Goal: Task Accomplishment & Management: Use online tool/utility

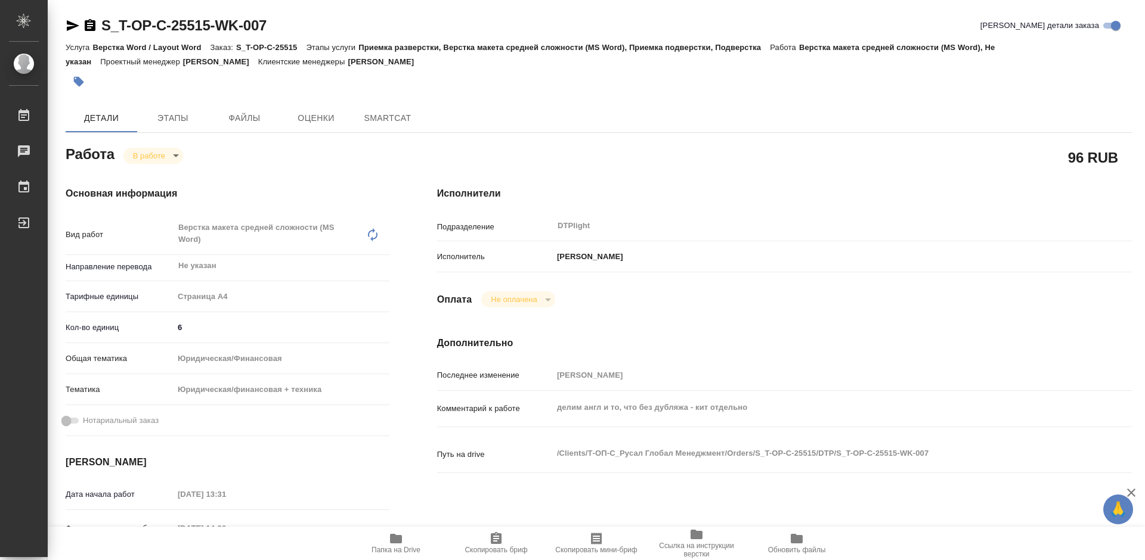
type textarea "x"
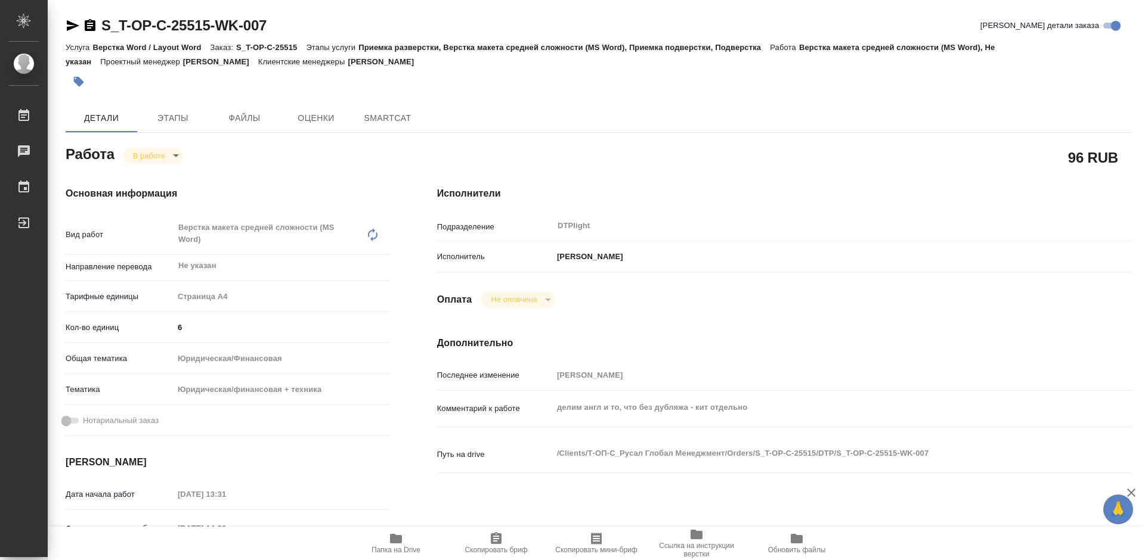
type textarea "x"
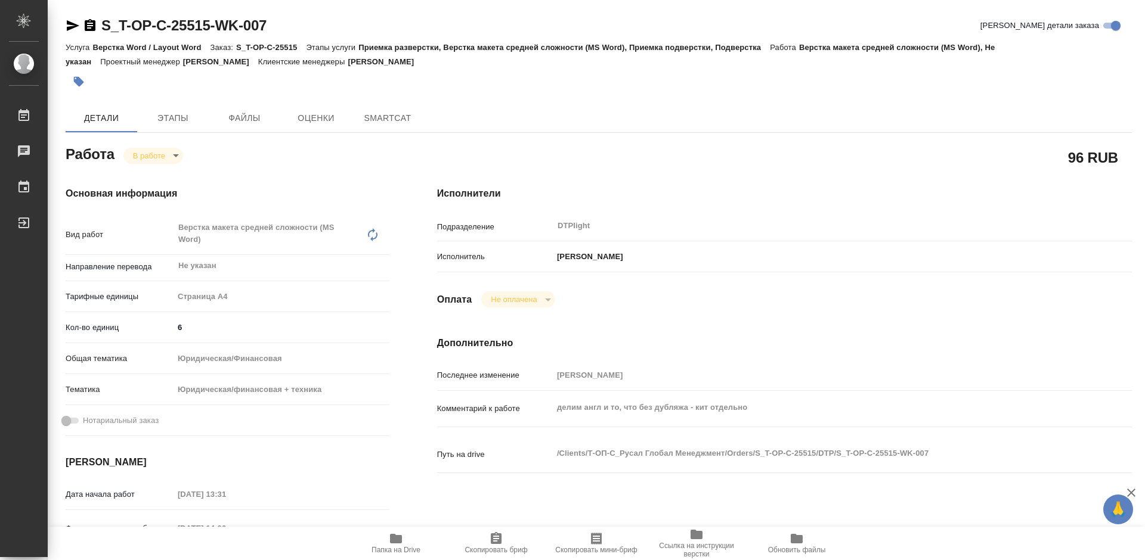
type textarea "x"
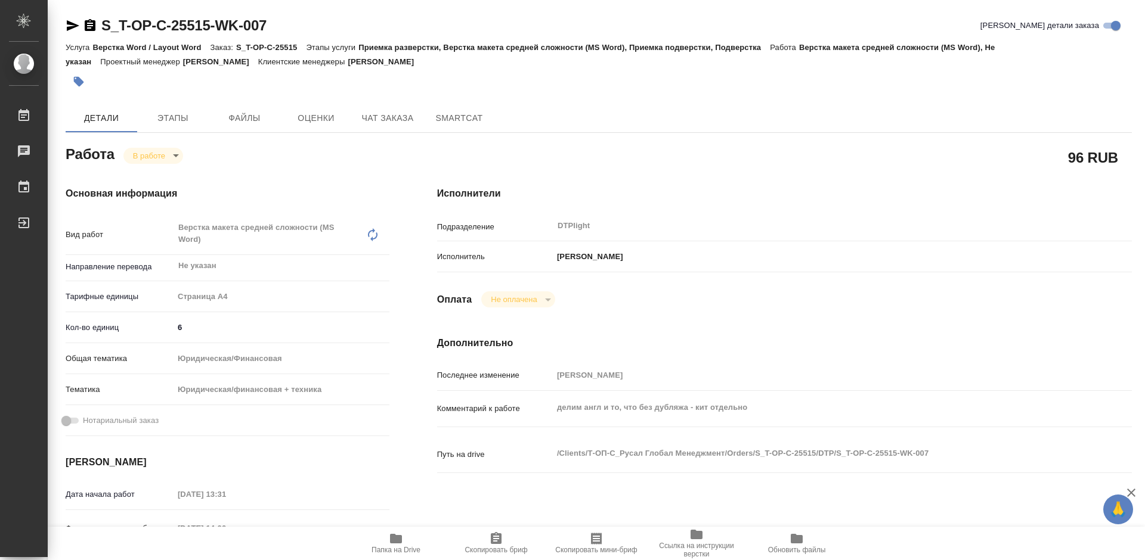
type textarea "x"
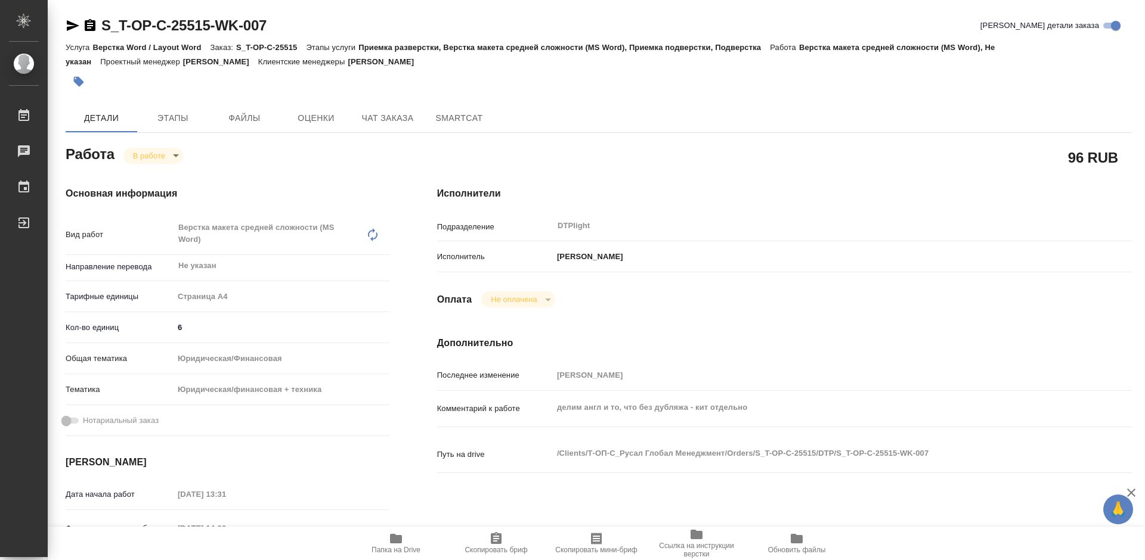
scroll to position [60, 0]
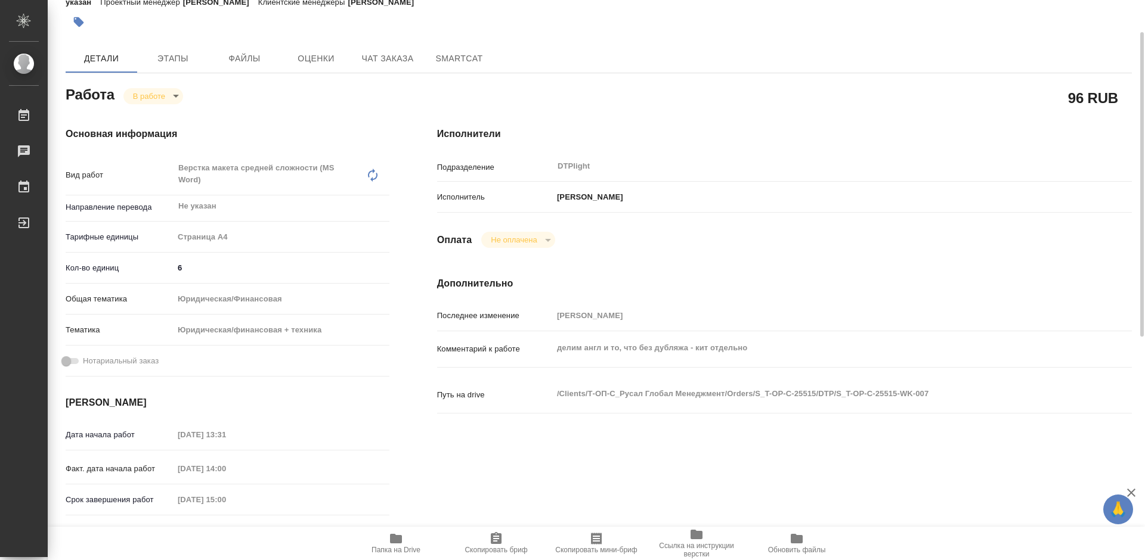
type textarea "x"
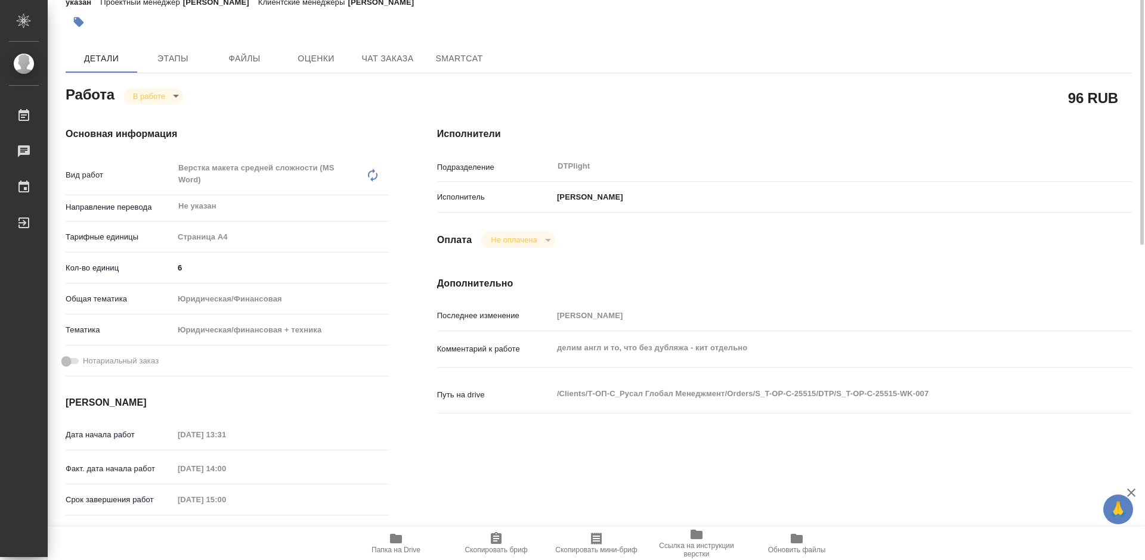
scroll to position [0, 0]
